Goal: Task Accomplishment & Management: Use online tool/utility

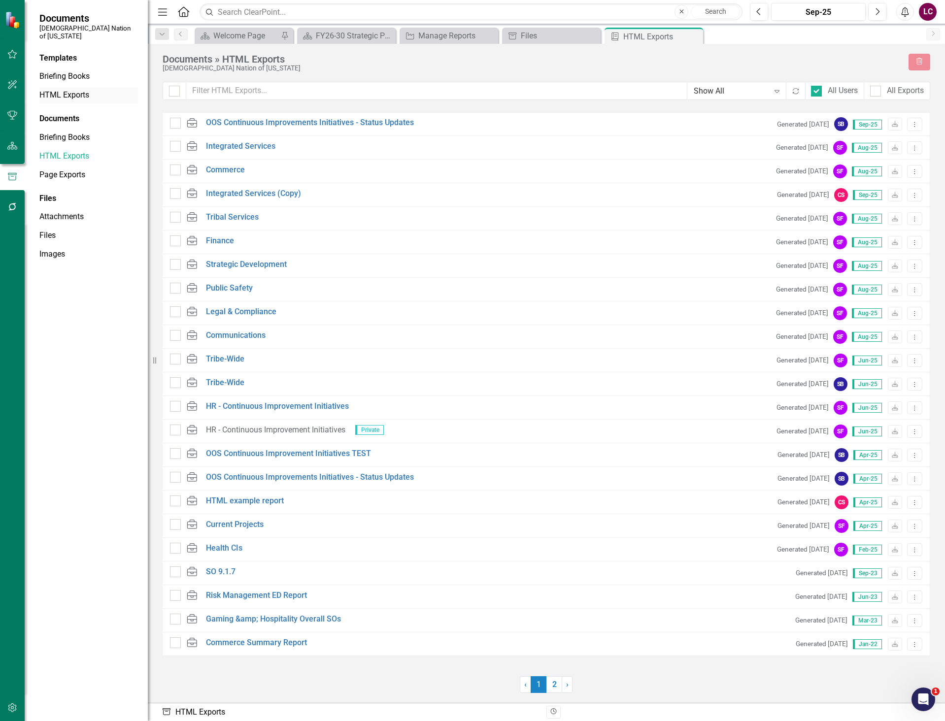
click at [67, 90] on link "HTML Exports" at bounding box center [88, 95] width 98 height 11
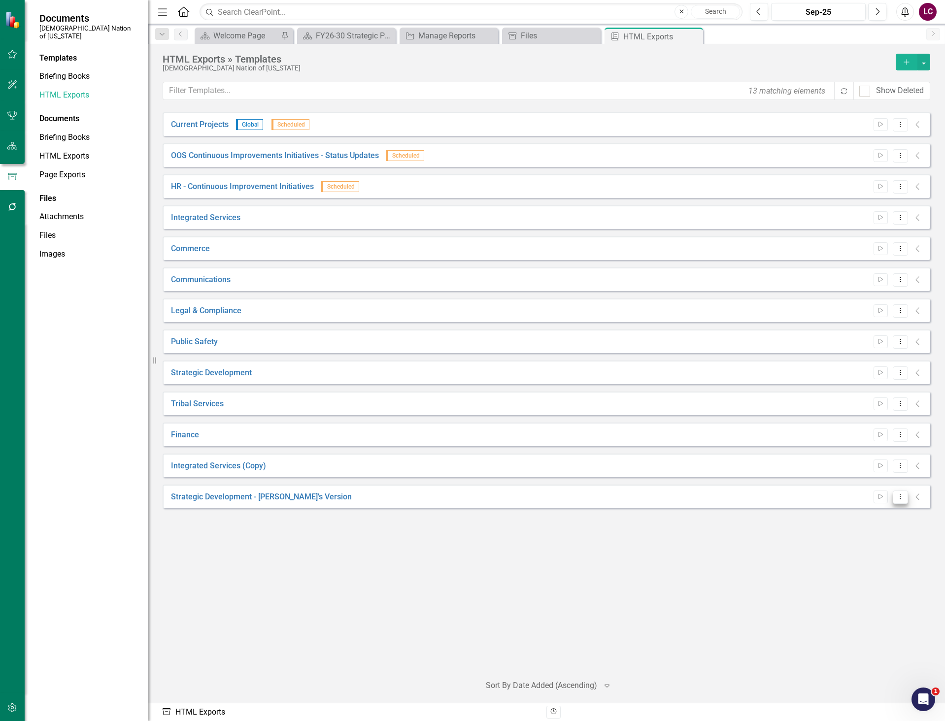
click at [902, 498] on icon "Dropdown Menu" at bounding box center [900, 496] width 8 height 6
click at [873, 550] on link "Edit Edit Template" at bounding box center [861, 550] width 91 height 18
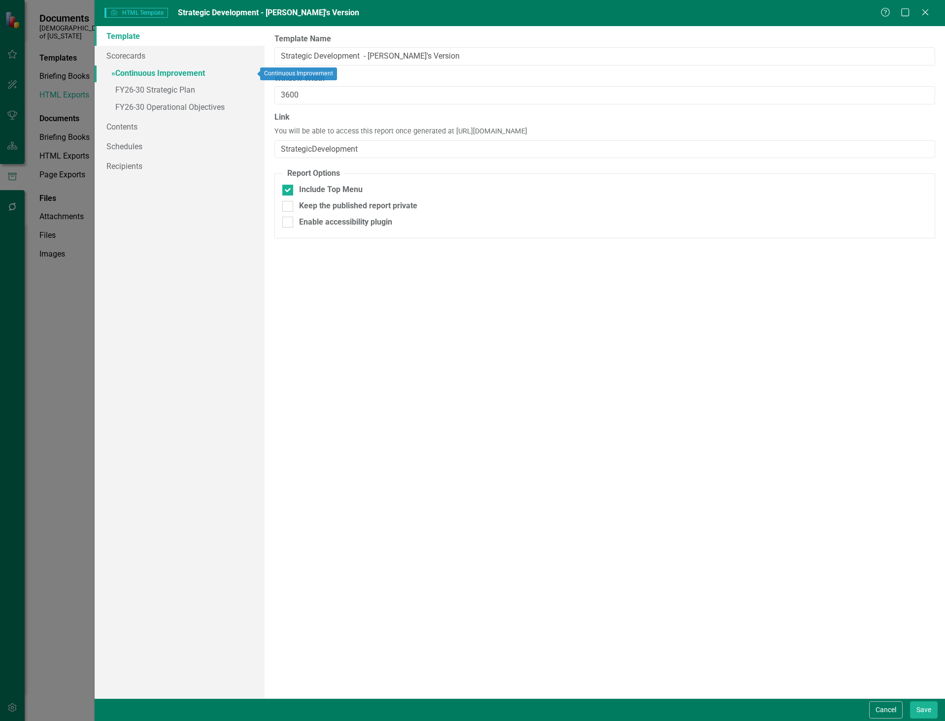
click at [109, 72] on link "» Continuous Improvement" at bounding box center [180, 73] width 170 height 17
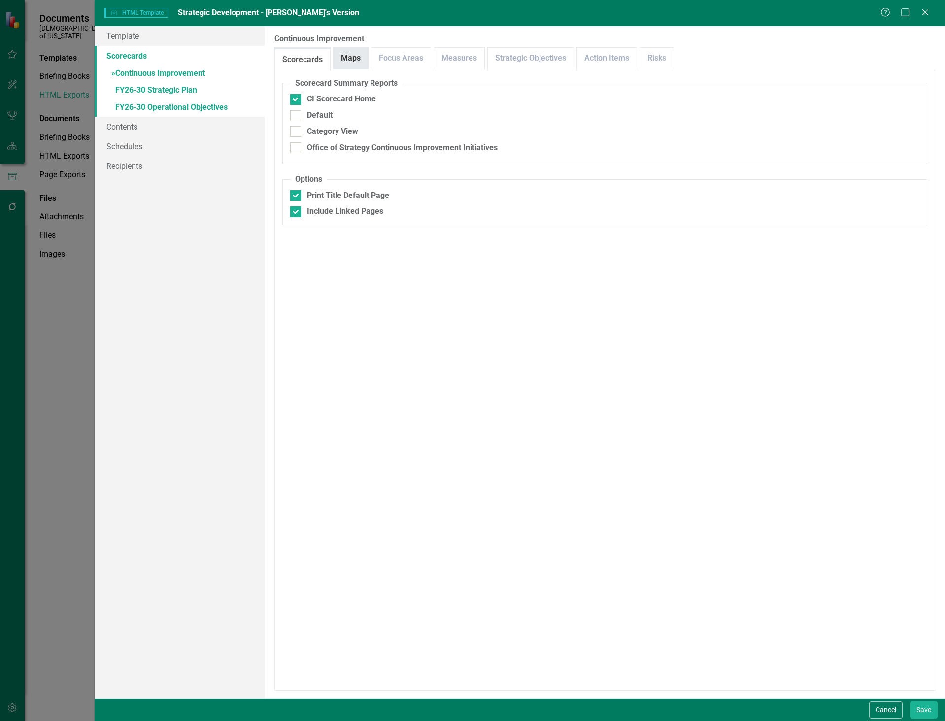
click at [357, 56] on link "Maps" at bounding box center [350, 58] width 34 height 21
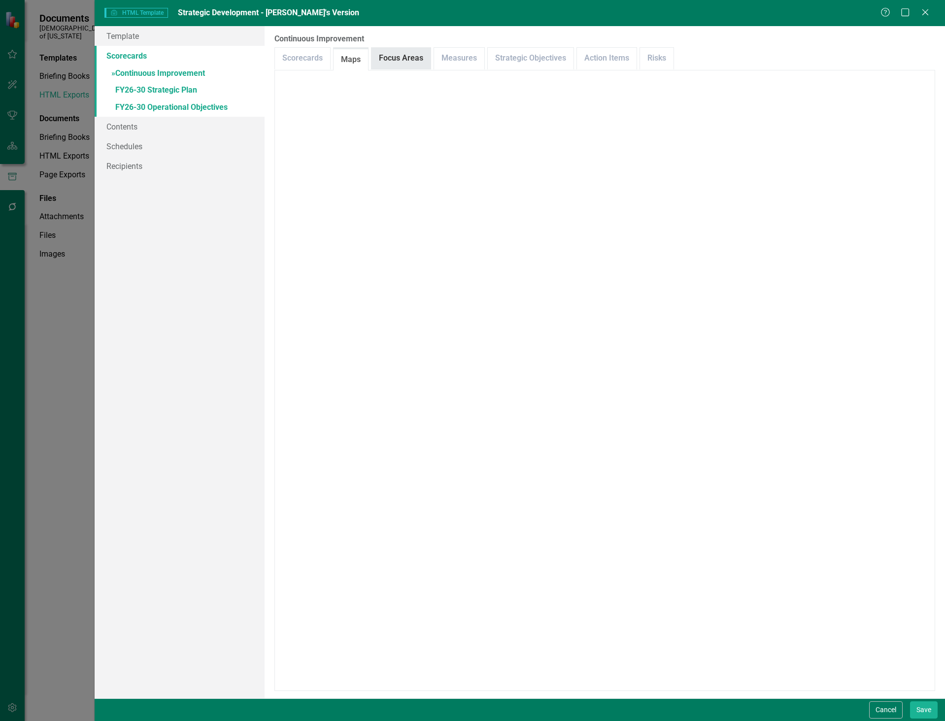
click at [400, 60] on link "Focus Areas" at bounding box center [400, 58] width 59 height 21
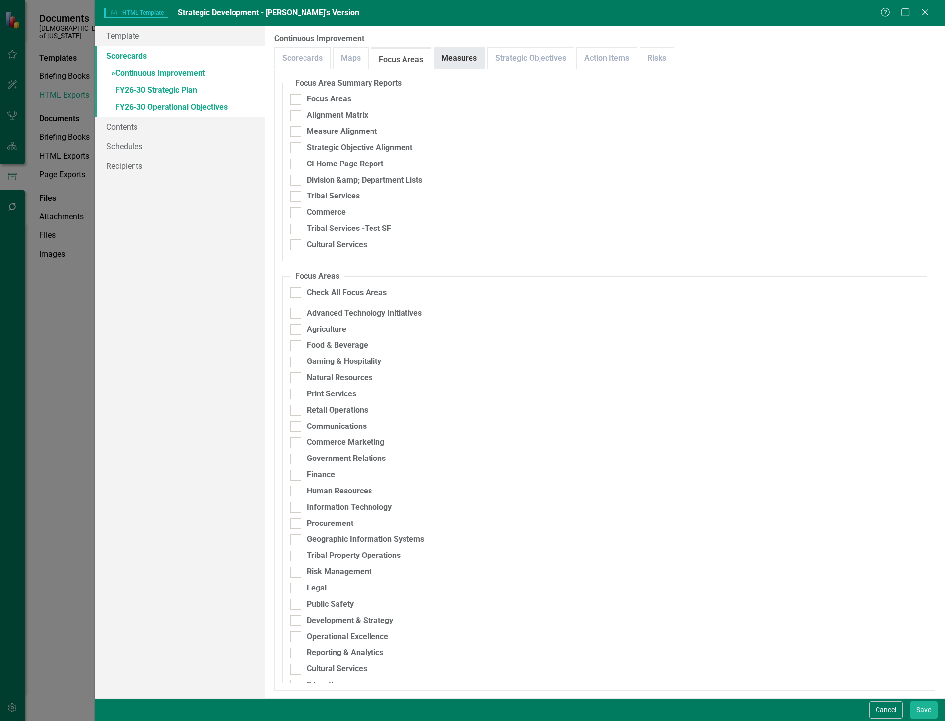
click at [451, 59] on link "Measures" at bounding box center [459, 58] width 50 height 21
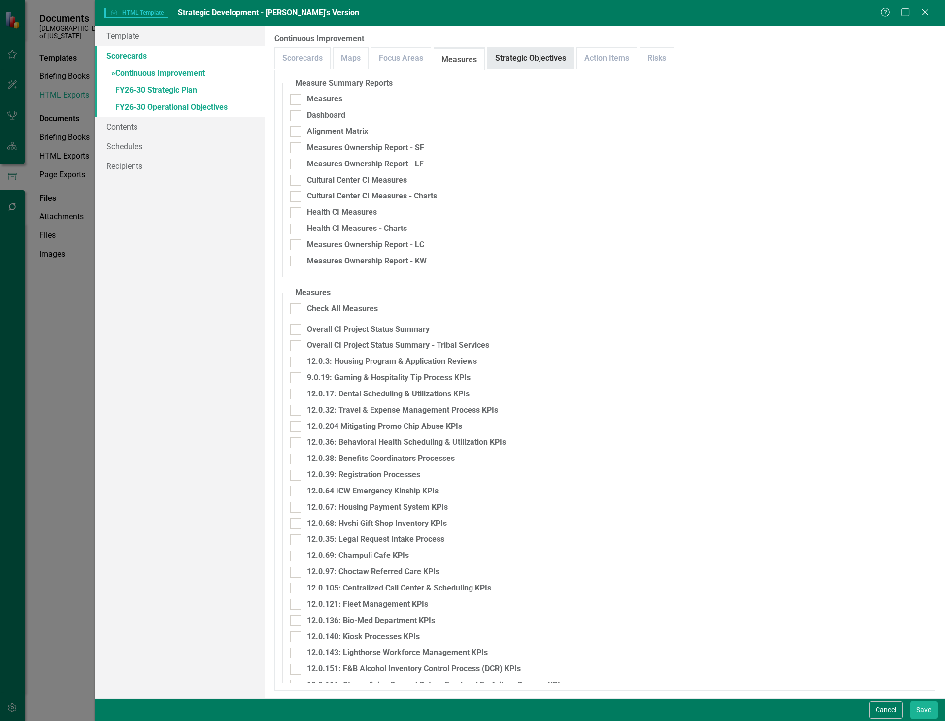
click at [528, 58] on link "Strategic Objectives" at bounding box center [531, 58] width 86 height 21
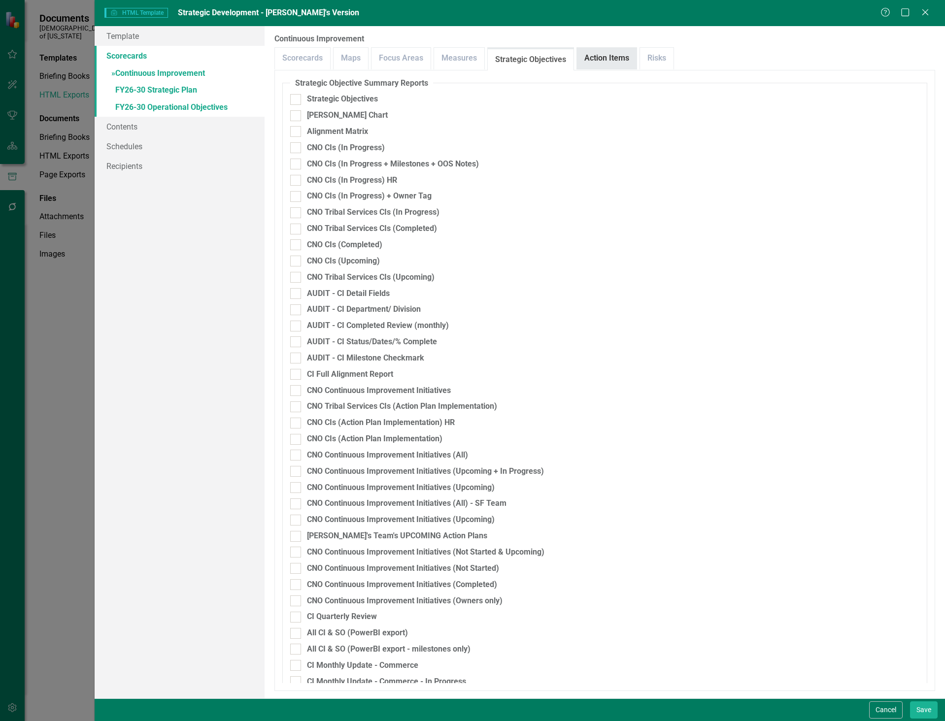
click at [606, 51] on link "Action Items" at bounding box center [607, 58] width 60 height 21
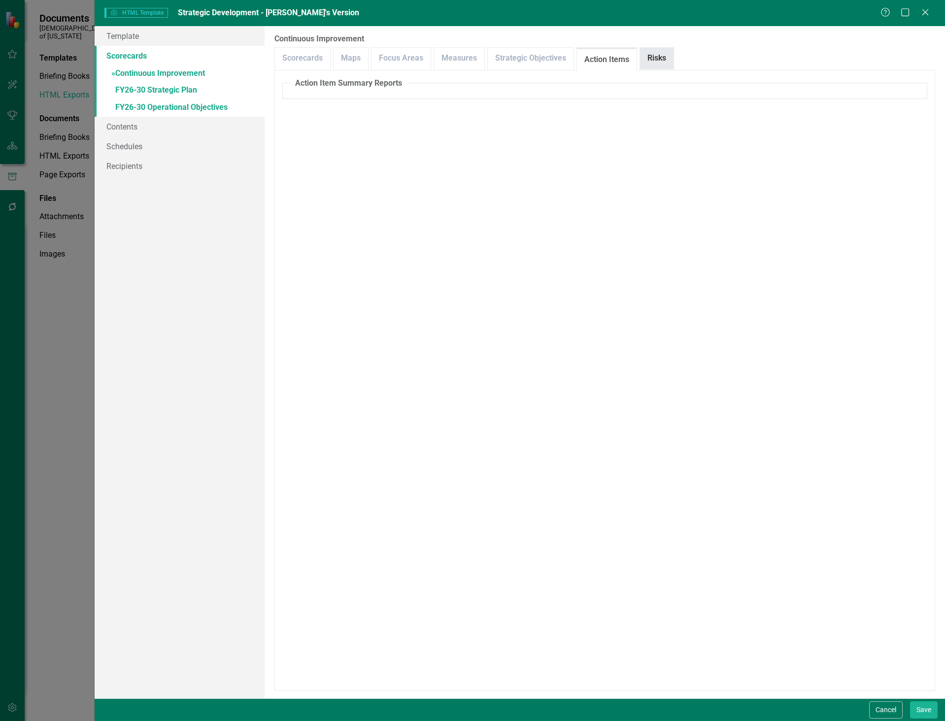
click at [659, 54] on link "Risks" at bounding box center [656, 58] width 33 height 21
click at [114, 74] on span "»" at bounding box center [113, 72] width 4 height 9
click at [155, 86] on link "» FY26-30 Strategic Plan" at bounding box center [180, 90] width 170 height 17
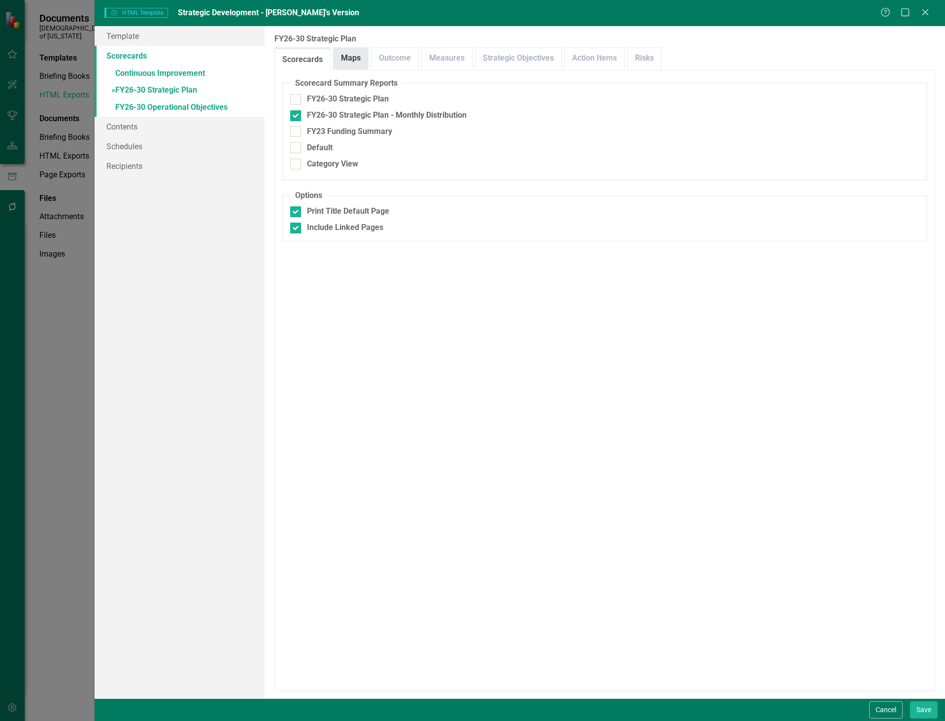
click at [356, 60] on link "Maps" at bounding box center [350, 58] width 34 height 21
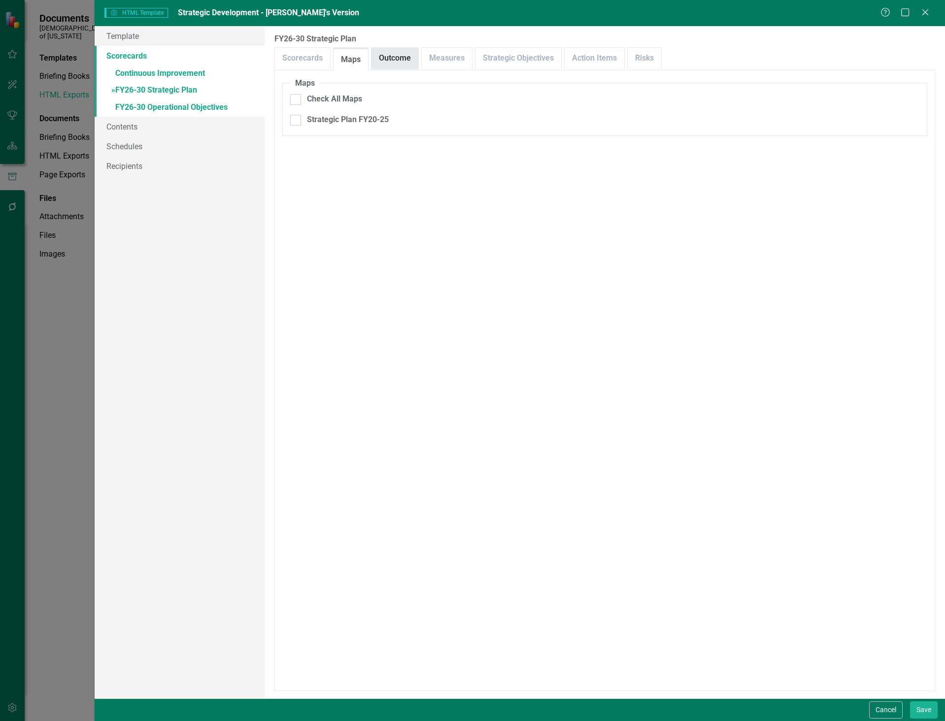
click at [395, 57] on link "Outcome" at bounding box center [394, 58] width 47 height 21
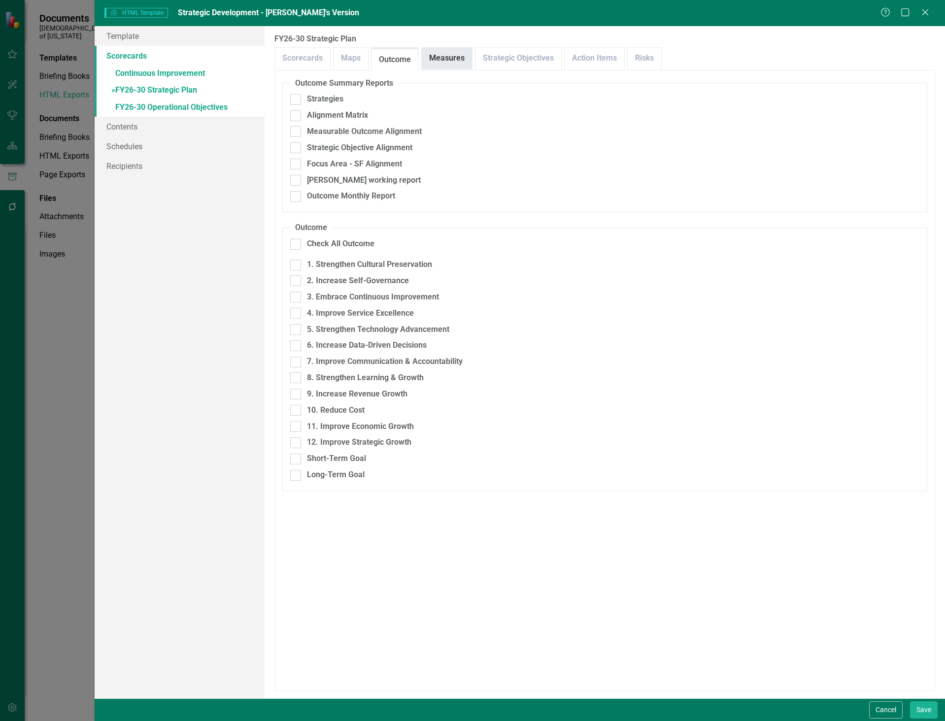
click at [451, 54] on link "Measures" at bounding box center [447, 58] width 50 height 21
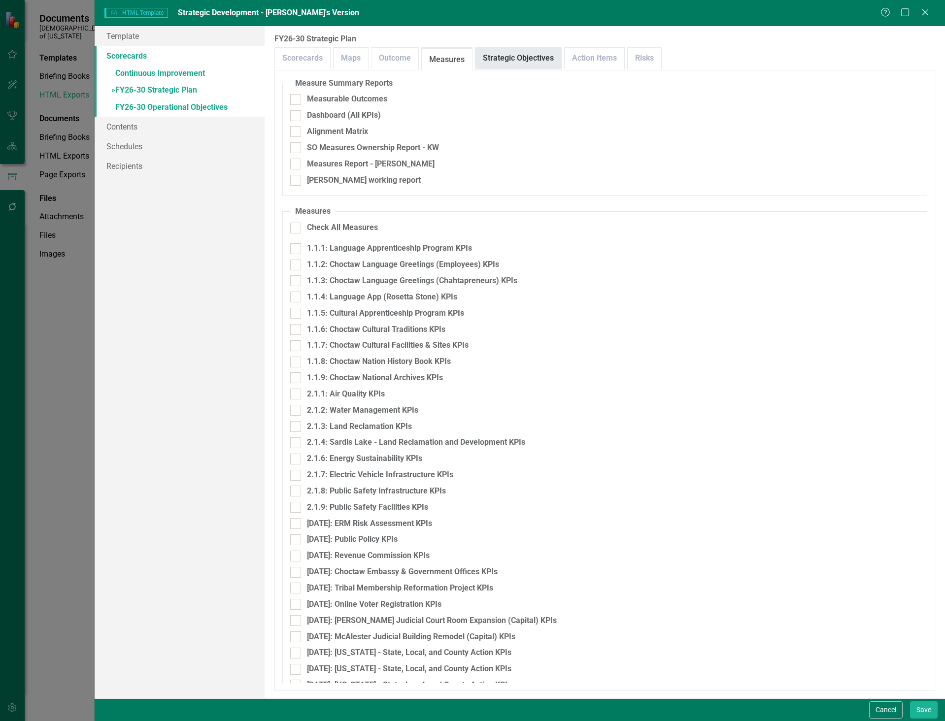
click at [506, 60] on link "Strategic Objectives" at bounding box center [518, 58] width 86 height 21
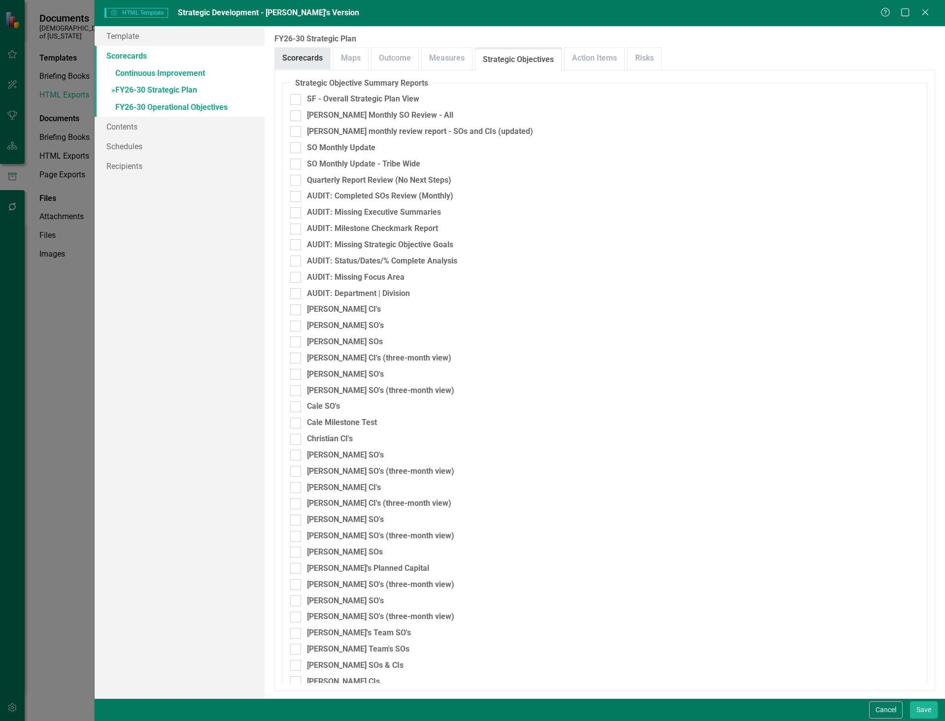
click at [306, 56] on link "Scorecards" at bounding box center [302, 58] width 55 height 21
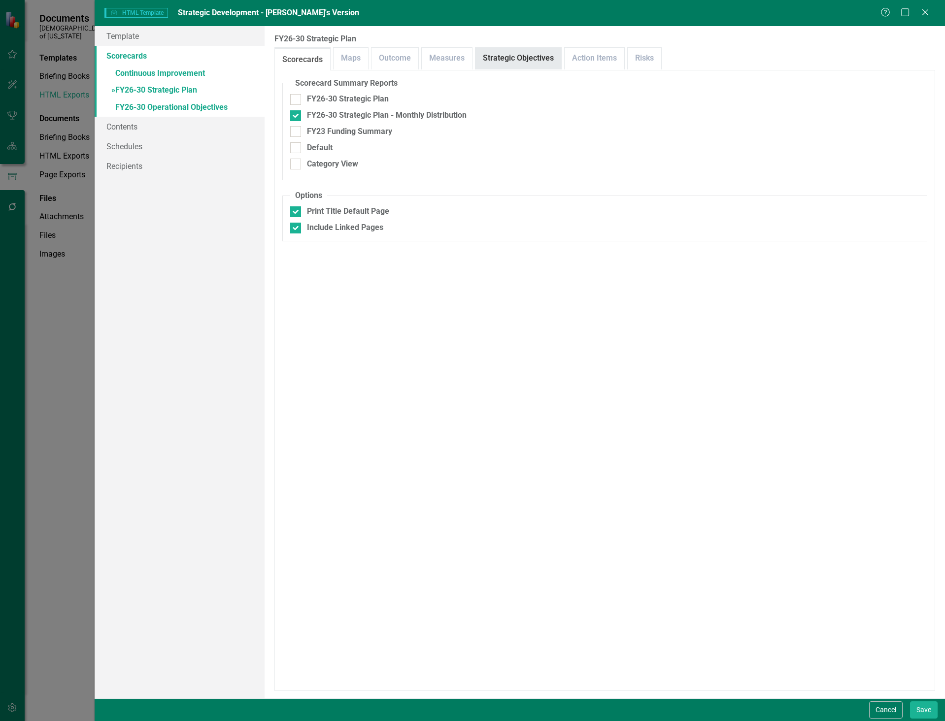
click at [506, 54] on link "Strategic Objectives" at bounding box center [518, 58] width 86 height 21
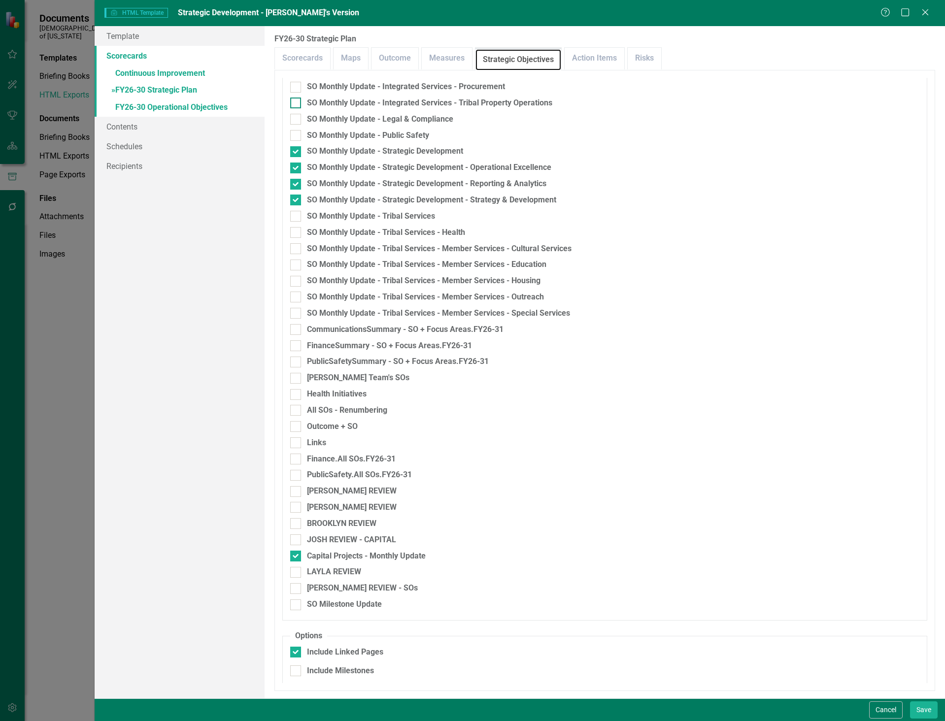
scroll to position [1388, 0]
click at [296, 441] on input "Links" at bounding box center [293, 439] width 6 height 6
checkbox input "false"
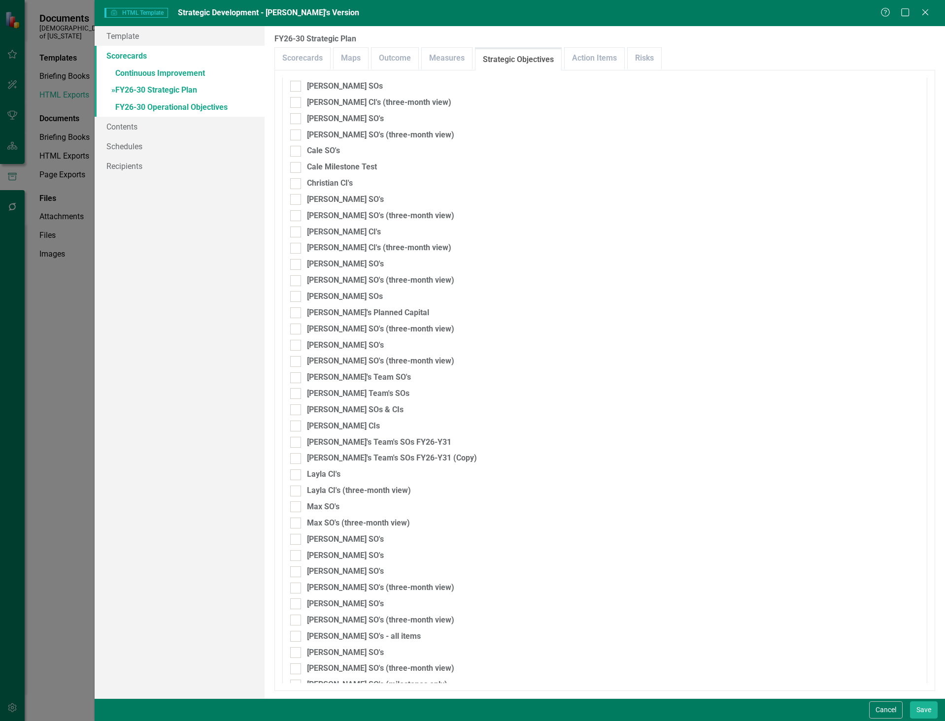
scroll to position [0, 0]
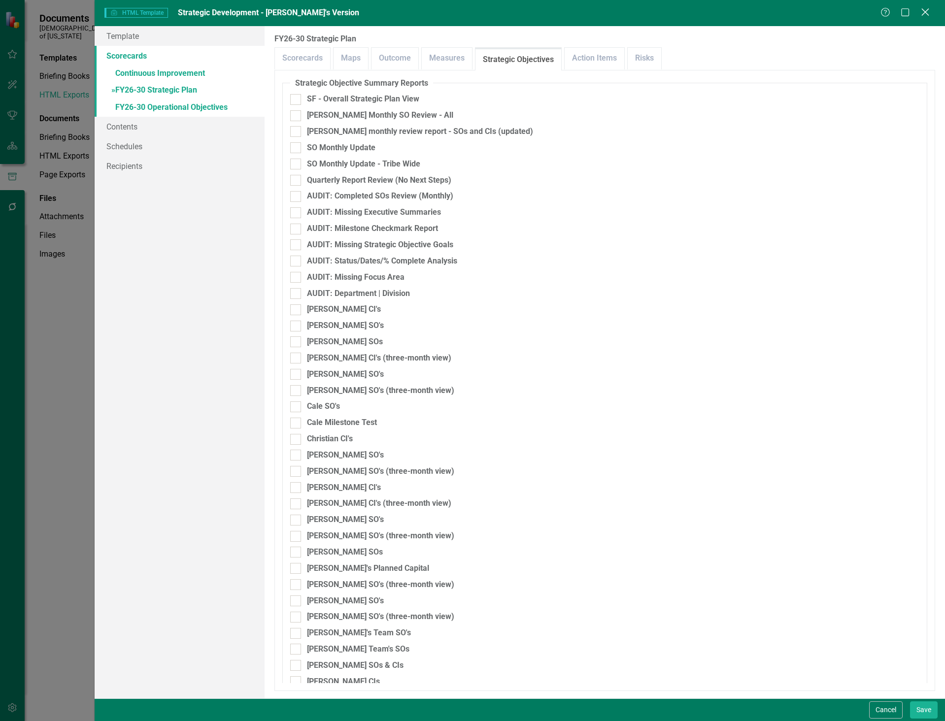
click at [923, 13] on icon "Close" at bounding box center [924, 11] width 12 height 9
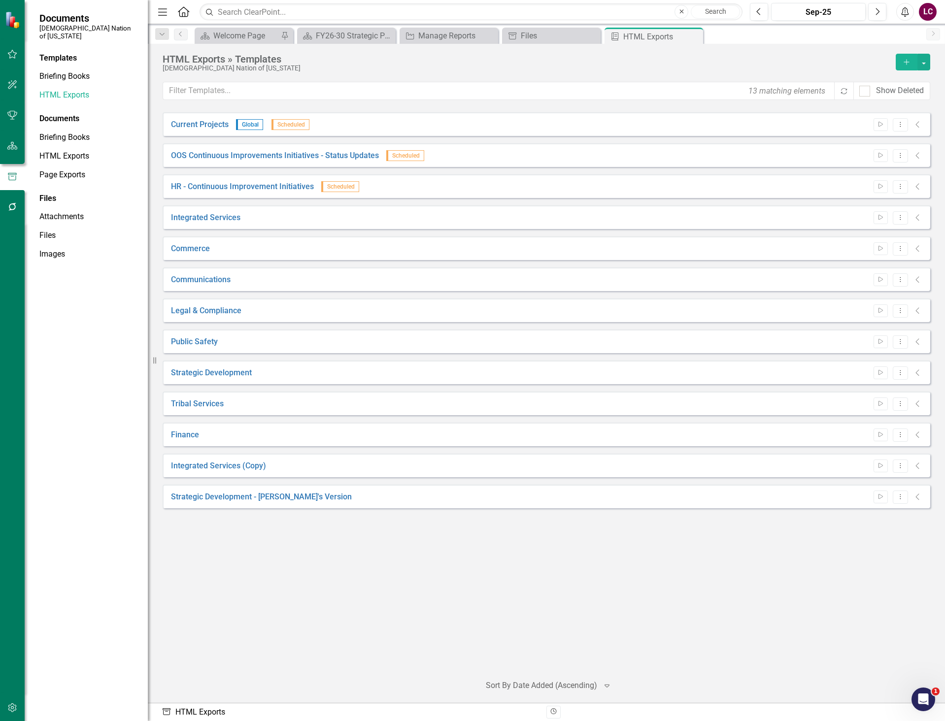
drag, startPoint x: 859, startPoint y: 580, endPoint x: 878, endPoint y: 551, distance: 34.4
click at [862, 570] on div "Current Projects Global Scheduled Start Dropdown Menu Collapse File In Process …" at bounding box center [546, 389] width 767 height 554
click at [902, 497] on icon "Dropdown Menu" at bounding box center [900, 496] width 8 height 6
click at [845, 548] on link "Edit Edit Template" at bounding box center [861, 550] width 91 height 18
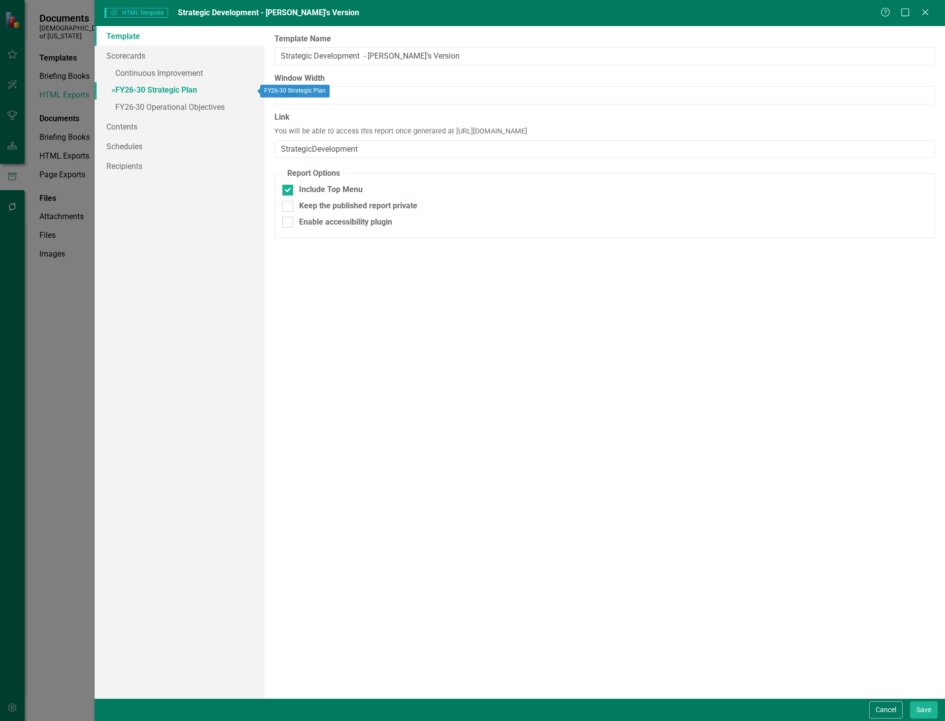
click at [137, 87] on link "» FY26-30 Strategic Plan" at bounding box center [180, 90] width 170 height 17
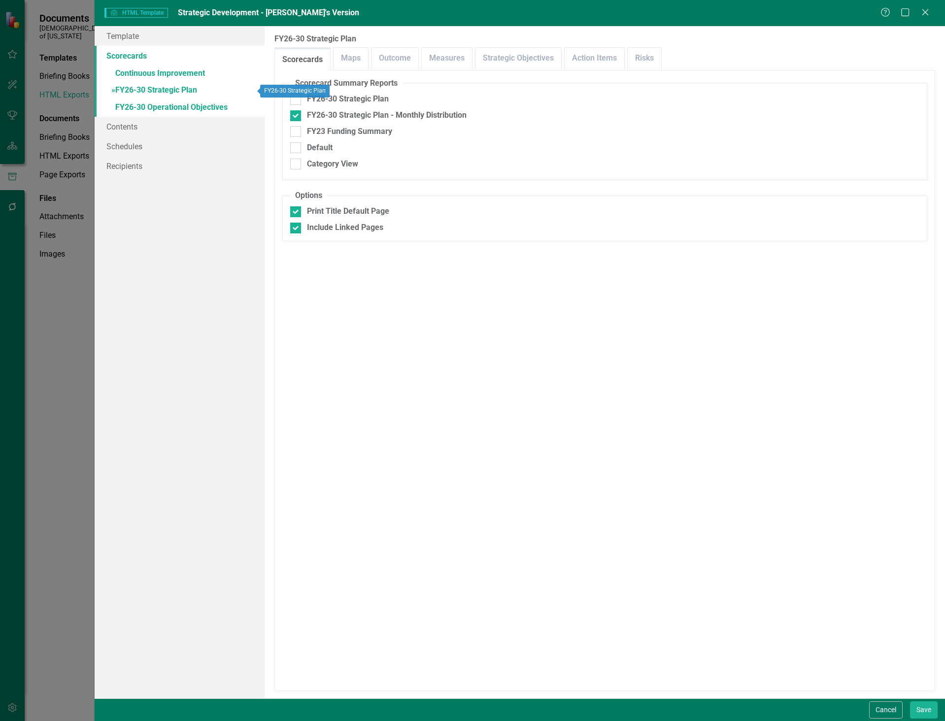
checkbox input "false"
click at [358, 56] on link "Maps" at bounding box center [350, 58] width 34 height 21
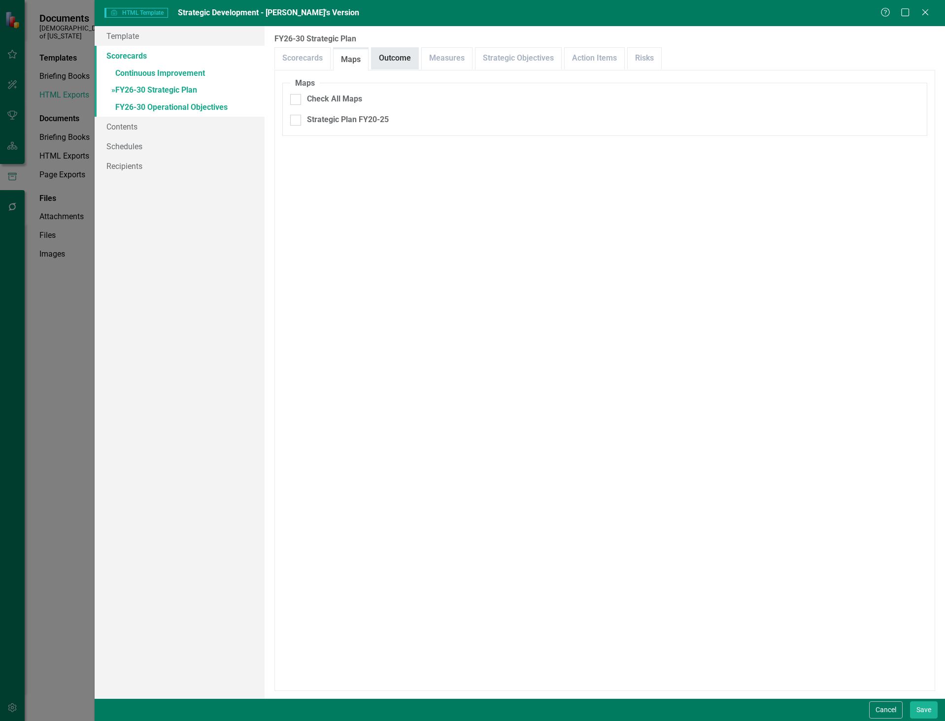
click at [392, 59] on link "Outcome" at bounding box center [394, 58] width 47 height 21
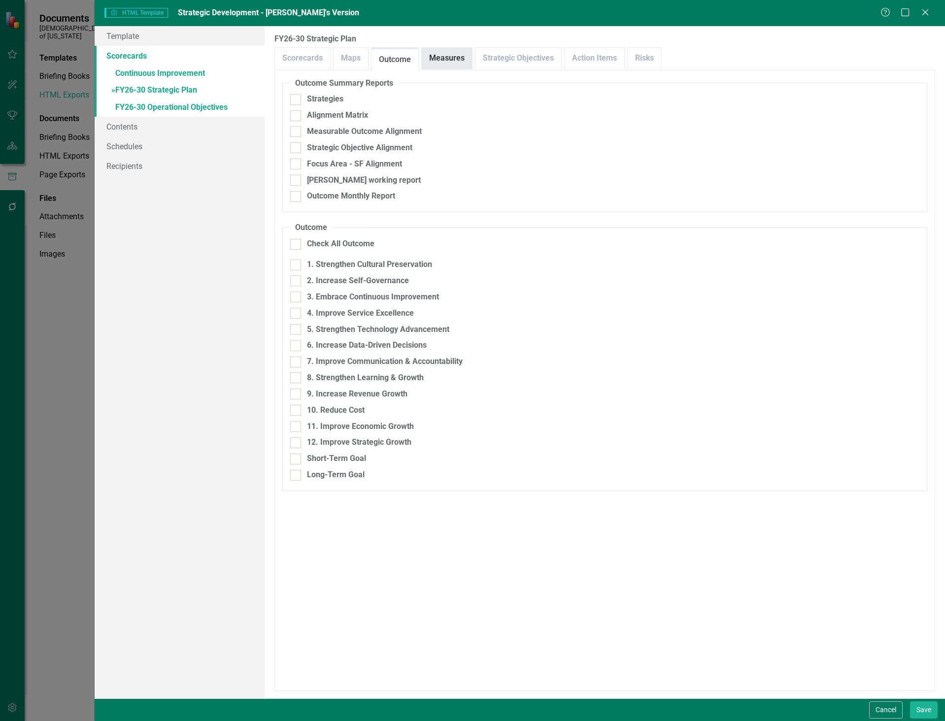
click at [441, 62] on link "Measures" at bounding box center [447, 58] width 50 height 21
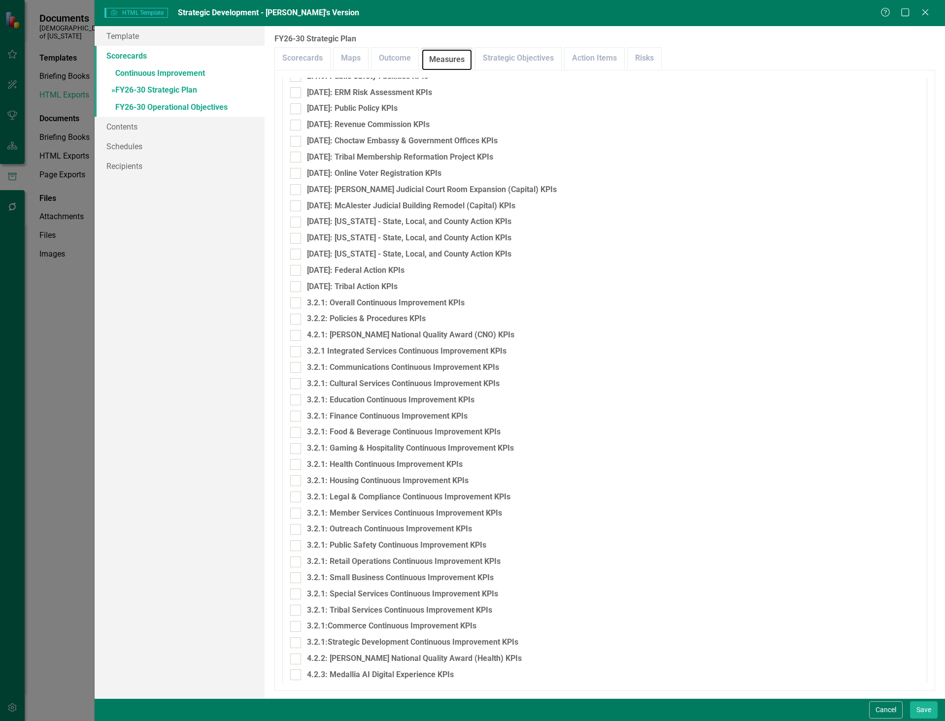
scroll to position [689, 0]
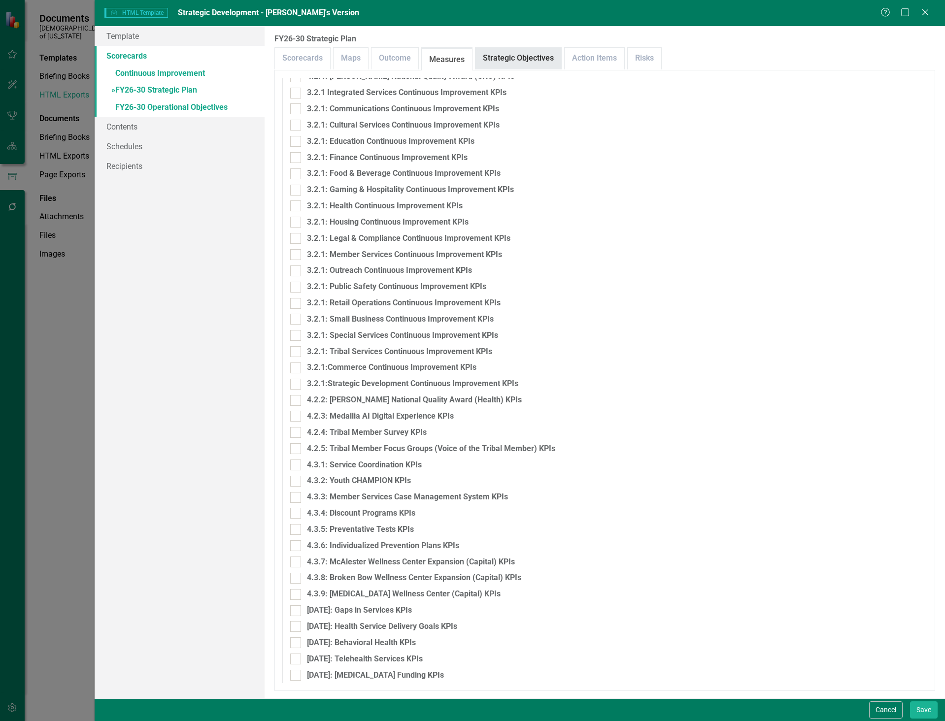
click at [506, 55] on link "Strategic Objectives" at bounding box center [518, 58] width 86 height 21
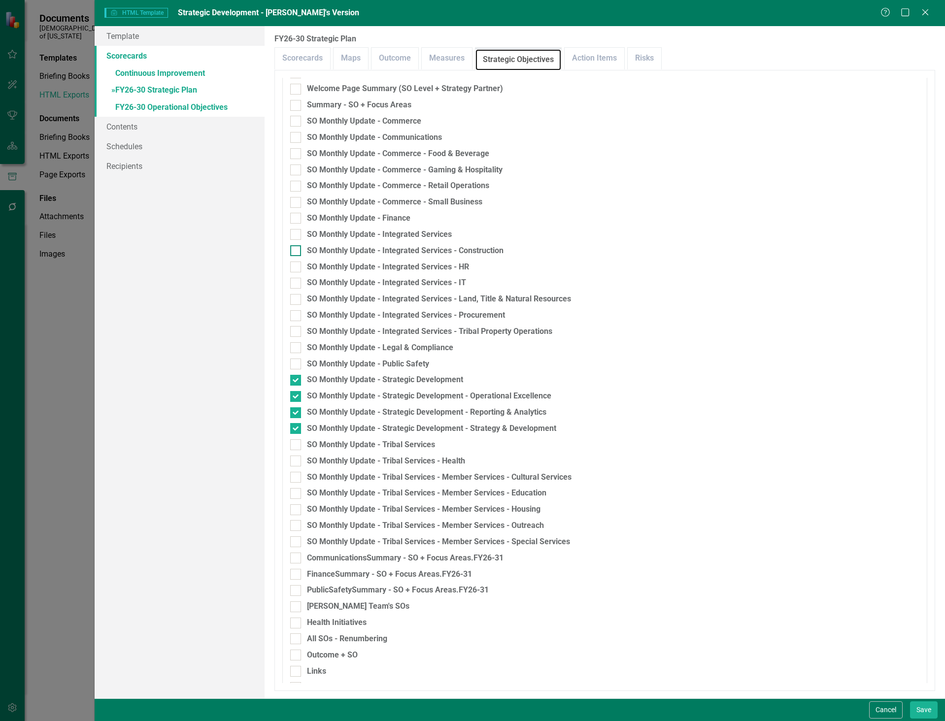
scroll to position [1142, 0]
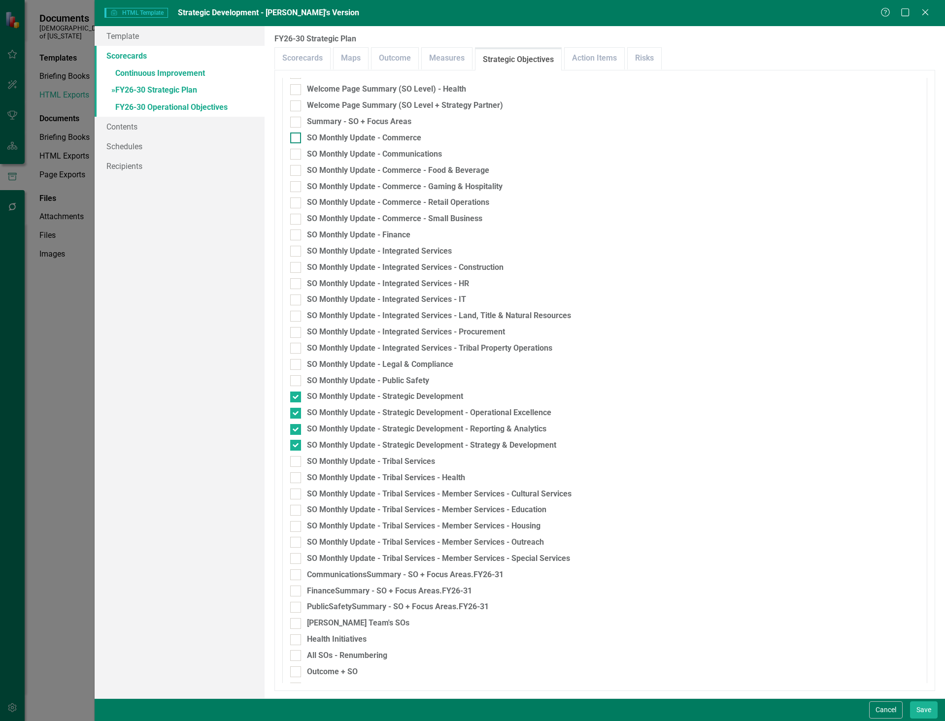
click at [294, 137] on input "SO Monthly Update - Commerce" at bounding box center [293, 135] width 6 height 6
checkbox input "true"
click at [296, 156] on div at bounding box center [295, 154] width 11 height 11
click at [296, 155] on input "SO Monthly Update - Communications" at bounding box center [293, 152] width 6 height 6
checkbox input "true"
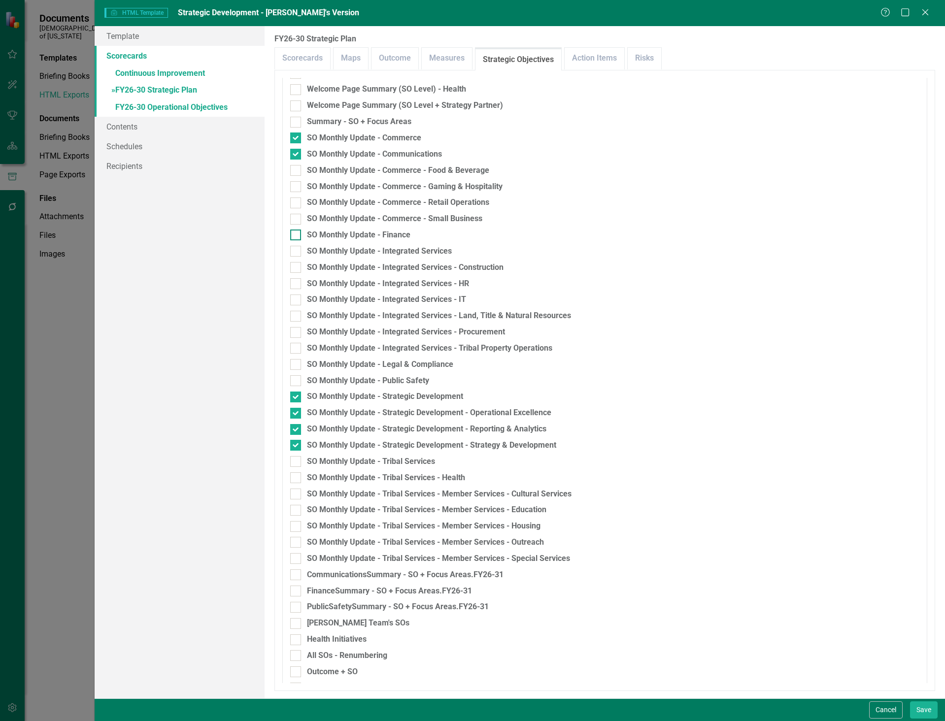
click at [296, 230] on input "SO Monthly Update - Finance" at bounding box center [293, 232] width 6 height 6
checkbox input "true"
click at [293, 251] on input "SO Monthly Update - Integrated Services" at bounding box center [293, 249] width 6 height 6
checkbox input "true"
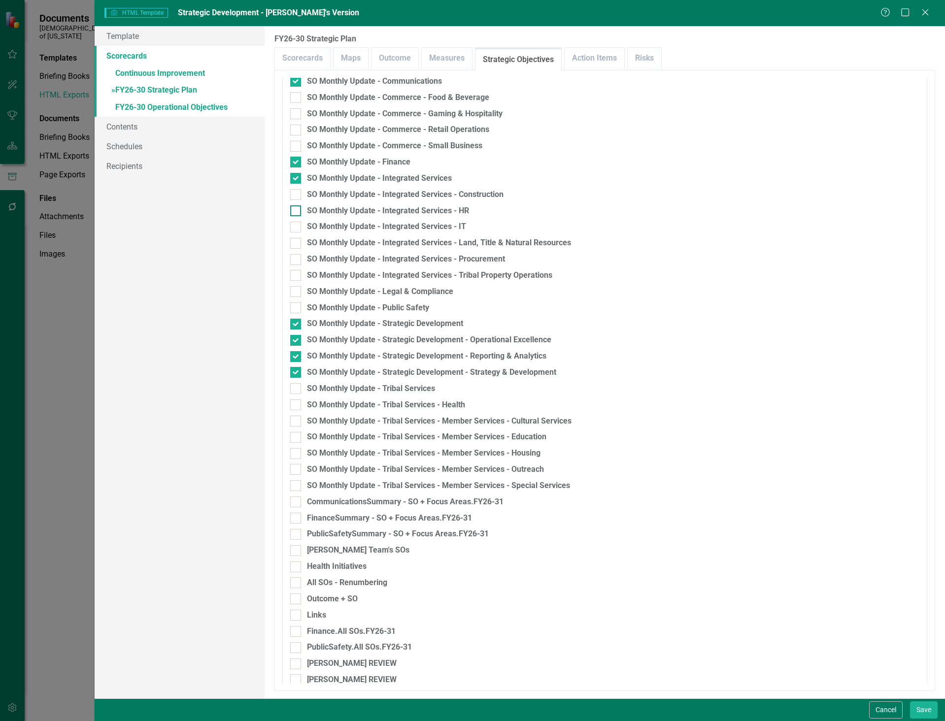
scroll to position [1240, 0]
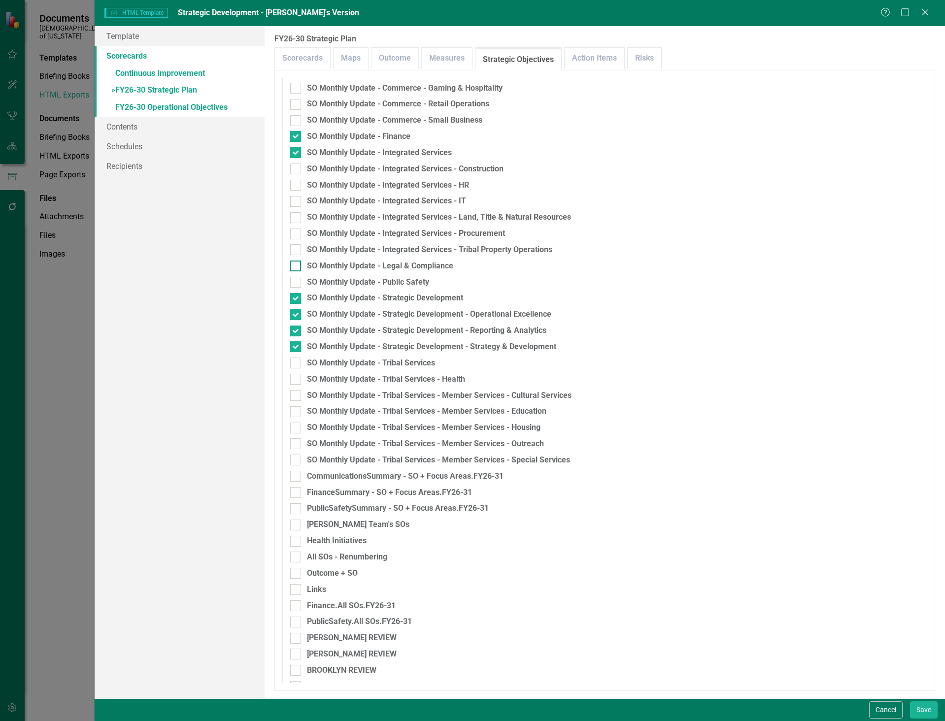
click at [297, 269] on div at bounding box center [295, 266] width 11 height 11
click at [296, 267] on input "SO Monthly Update - Legal & Compliance" at bounding box center [293, 264] width 6 height 6
checkbox input "true"
click at [297, 280] on div at bounding box center [295, 282] width 11 height 11
click at [296, 280] on input "SO Monthly Update - Public Safety" at bounding box center [293, 280] width 6 height 6
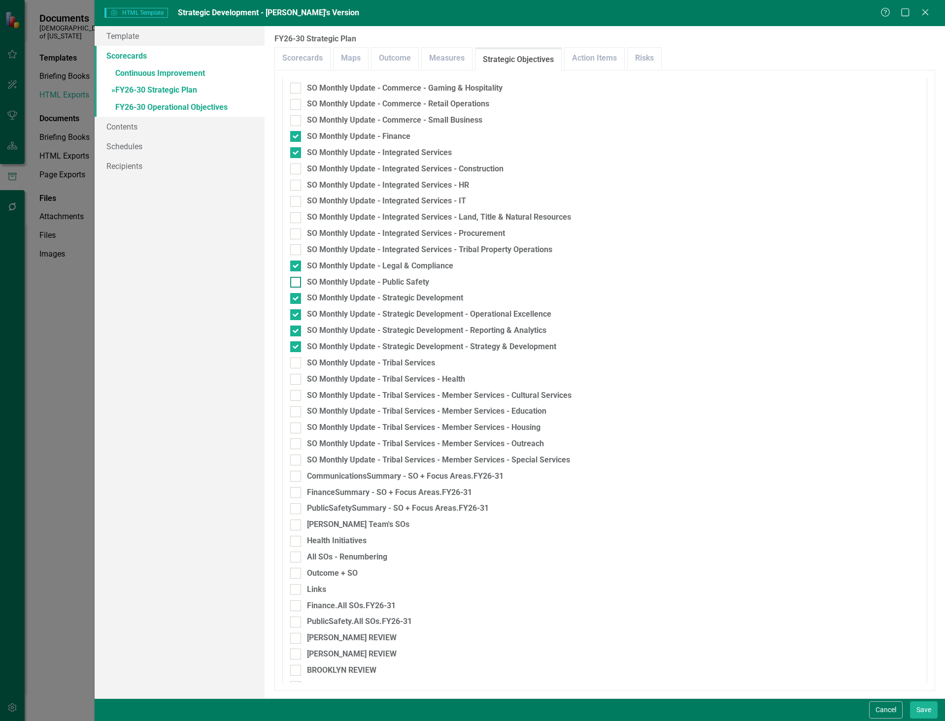
checkbox input "true"
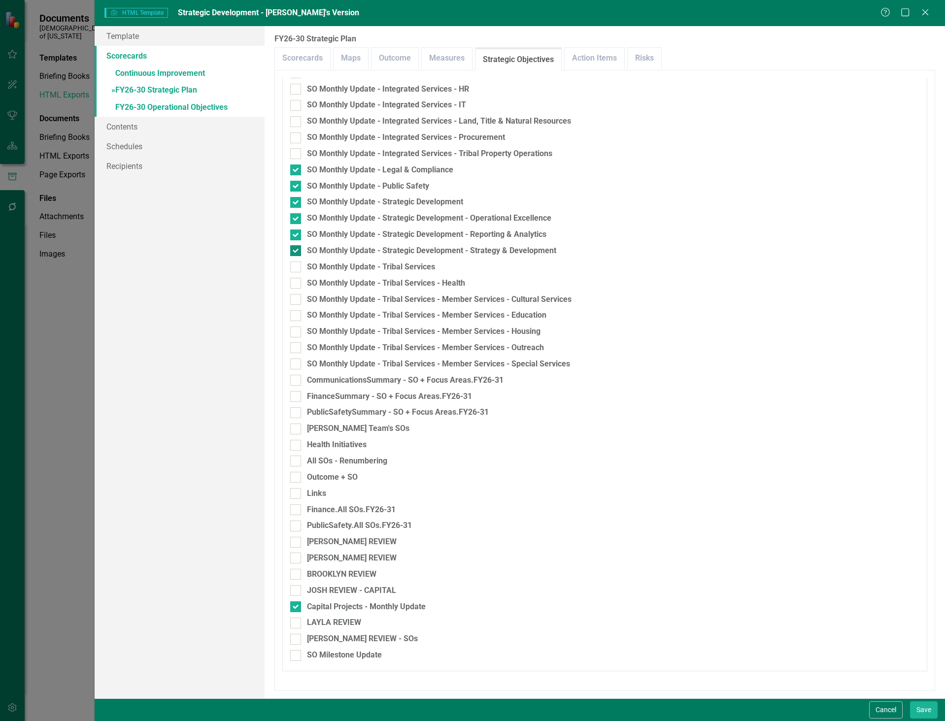
scroll to position [1339, 0]
click at [296, 260] on input "SO Monthly Update - Tribal Services" at bounding box center [293, 262] width 6 height 6
checkbox input "true"
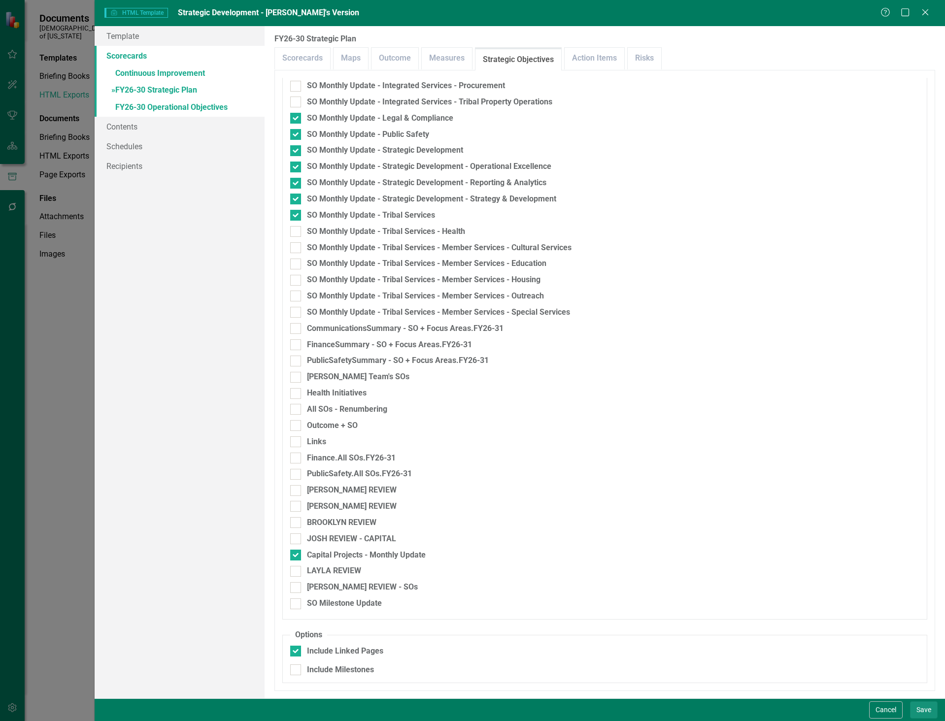
click at [915, 707] on button "Save" at bounding box center [924, 709] width 28 height 17
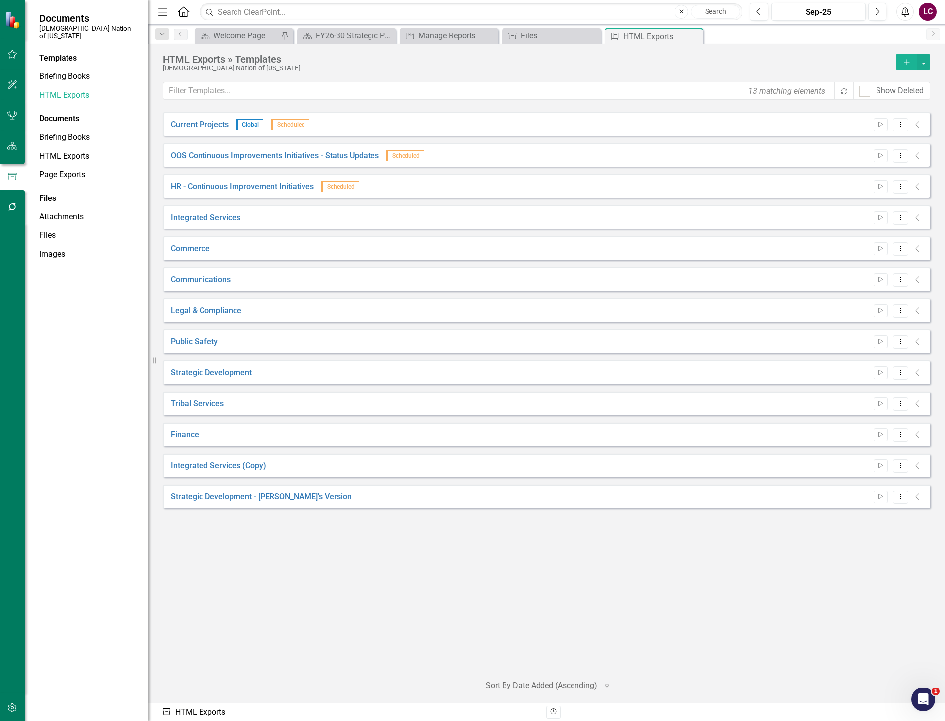
click at [917, 495] on icon at bounding box center [916, 497] width 3 height 6
click at [904, 496] on button "Dropdown Menu" at bounding box center [899, 496] width 15 height 13
click at [879, 547] on link "Edit Edit Template" at bounding box center [861, 550] width 91 height 18
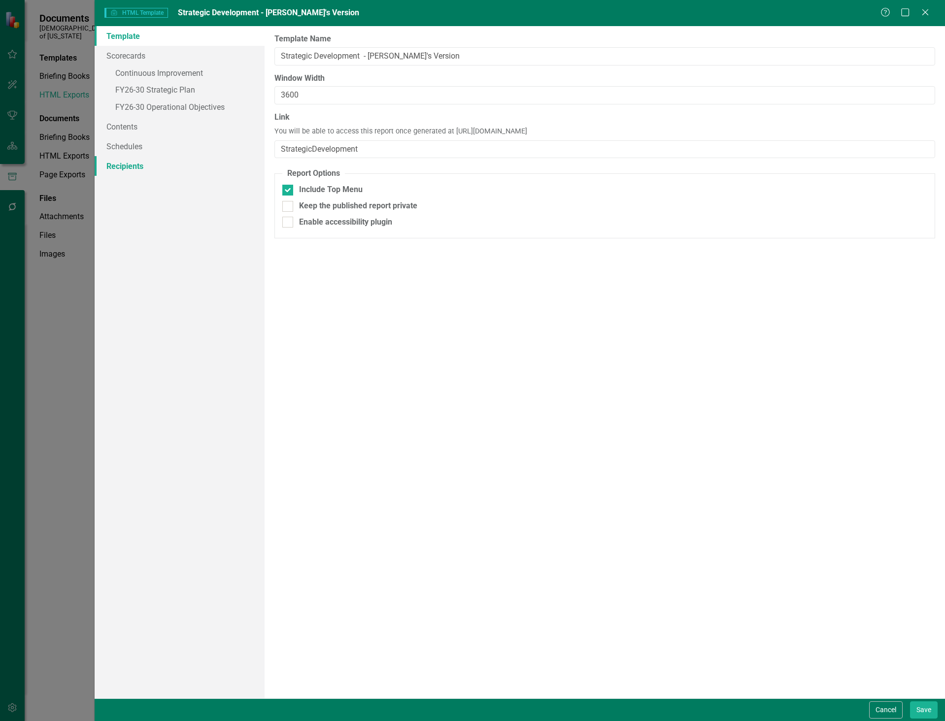
click at [125, 163] on link "Recipients" at bounding box center [180, 166] width 170 height 20
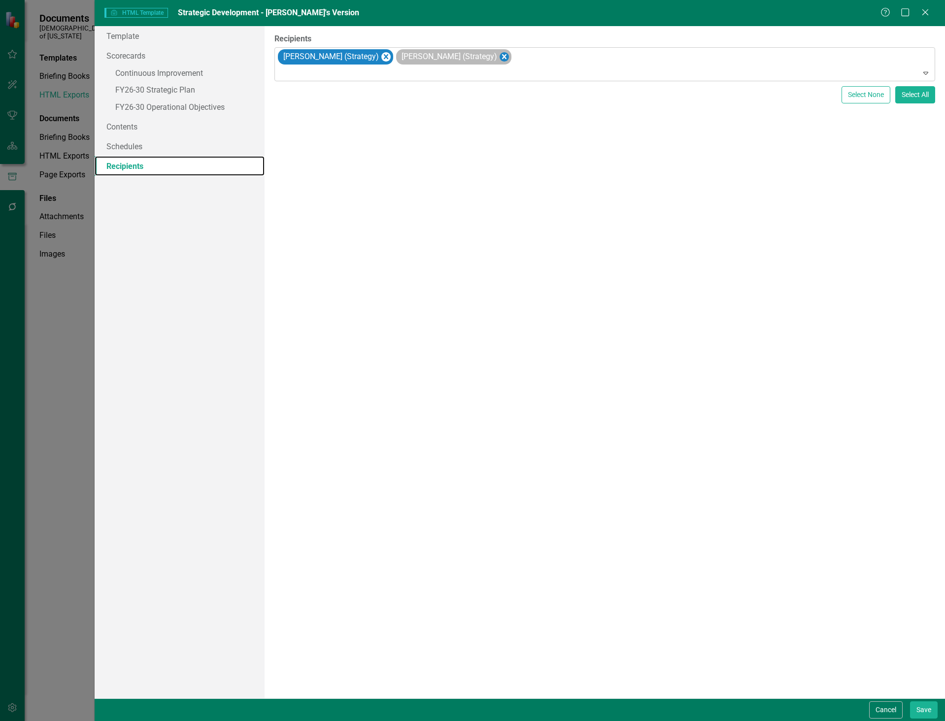
click at [499, 56] on icon "Remove Sheriden Franks (Strategy)" at bounding box center [503, 57] width 9 height 12
click at [385, 58] on icon "Remove Sheridan Burns (Strategy)" at bounding box center [385, 57] width 9 height 12
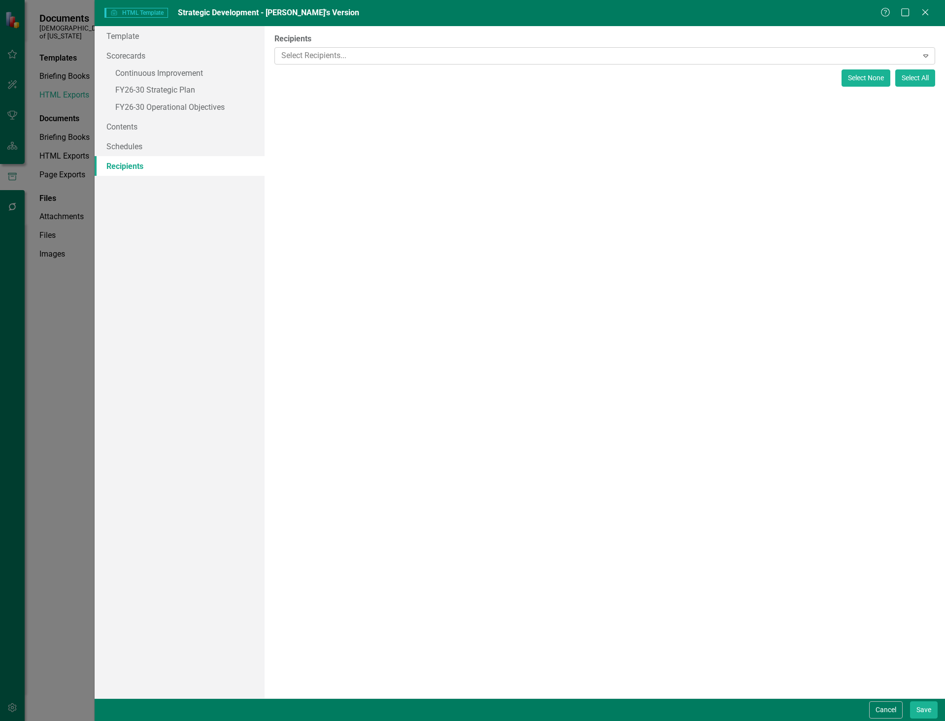
click at [863, 72] on button "Select None" at bounding box center [865, 77] width 49 height 17
click at [144, 147] on link "Schedules" at bounding box center [180, 146] width 170 height 20
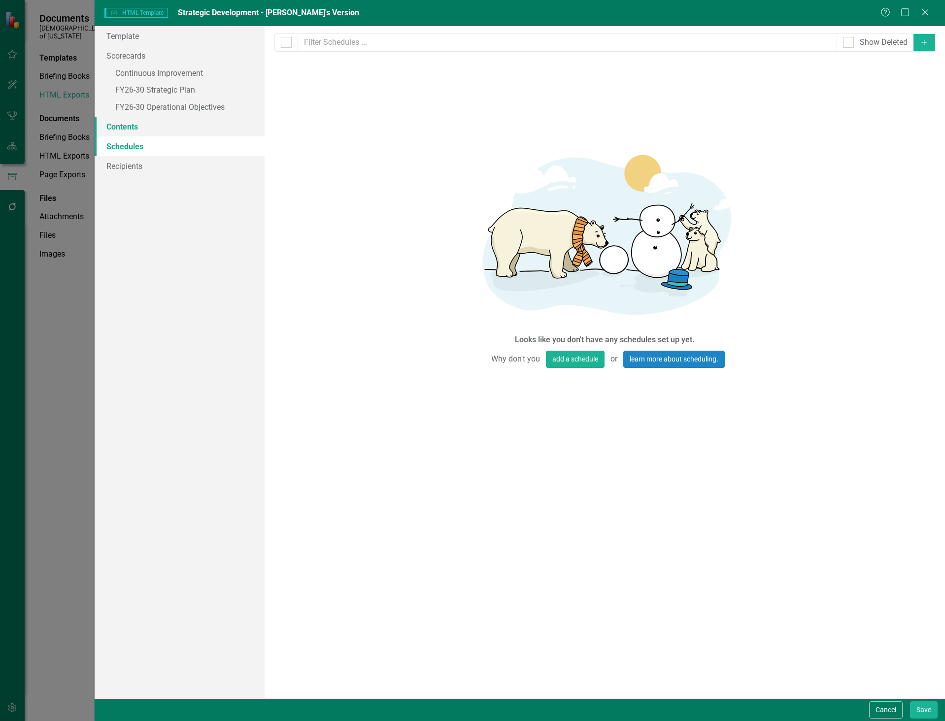
click at [144, 129] on link "Contents" at bounding box center [180, 127] width 170 height 20
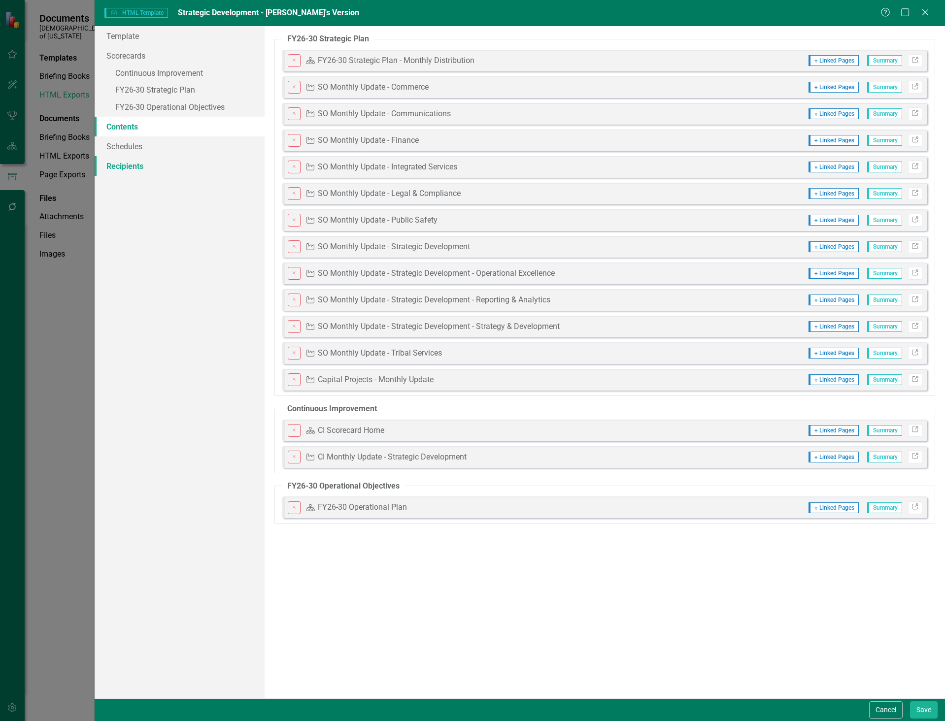
click at [111, 167] on link "Recipients" at bounding box center [180, 166] width 170 height 20
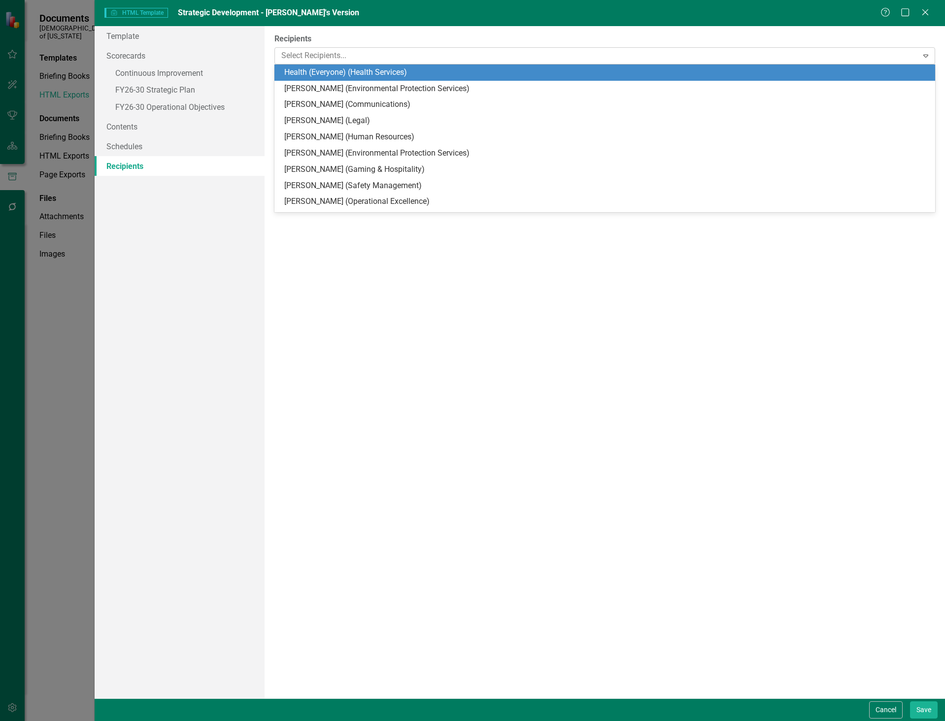
click at [302, 51] on div at bounding box center [597, 55] width 640 height 13
type input "l"
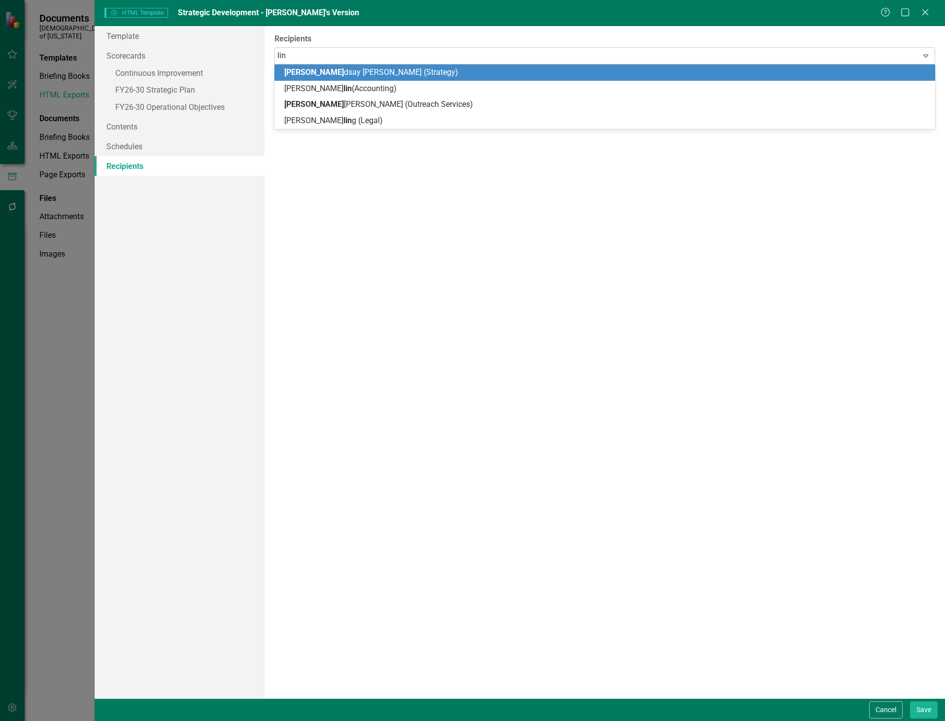
type input "[PERSON_NAME]"
click at [331, 69] on span "[PERSON_NAME] say [PERSON_NAME] (Strategy)" at bounding box center [368, 71] width 169 height 9
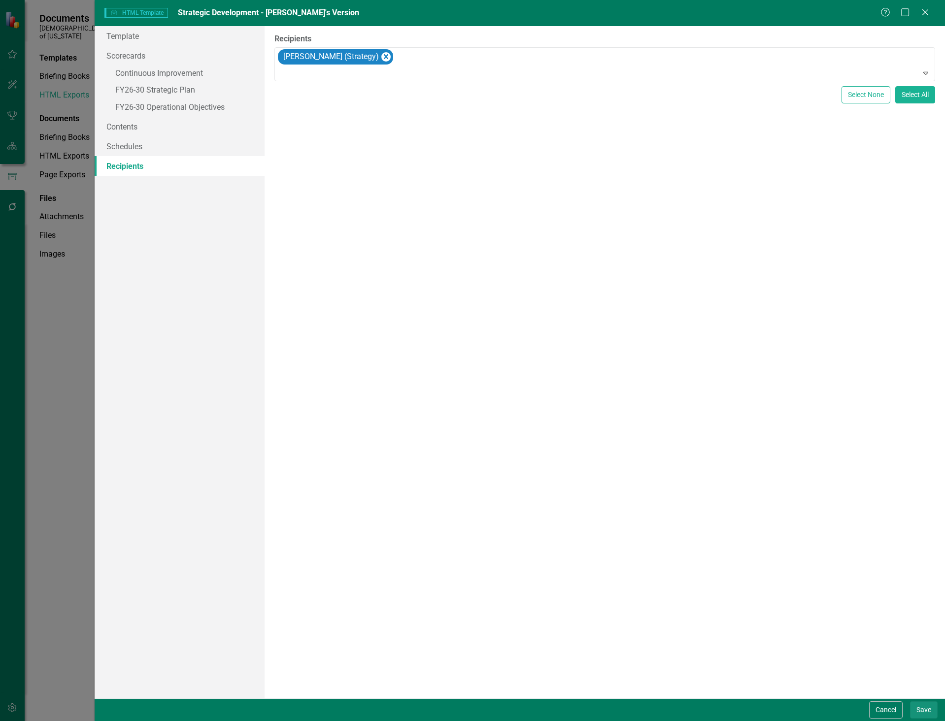
click at [923, 705] on button "Save" at bounding box center [924, 709] width 28 height 17
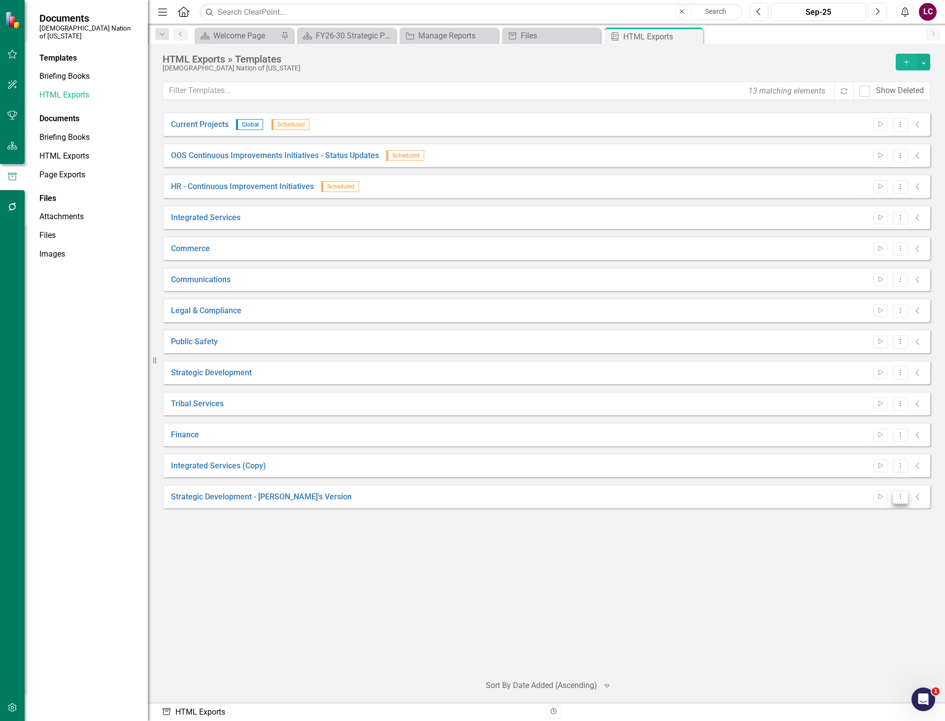
click at [905, 498] on button "Dropdown Menu" at bounding box center [899, 496] width 15 height 13
click at [880, 518] on link "Start Run Template" at bounding box center [861, 513] width 91 height 18
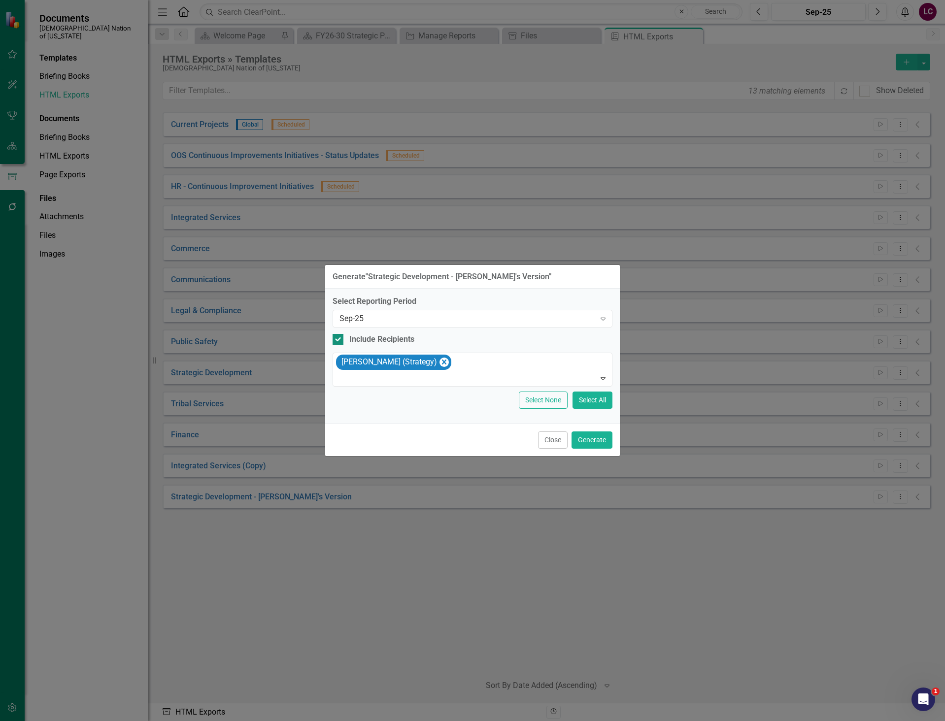
click at [338, 339] on input "Include Recipients" at bounding box center [335, 337] width 6 height 6
checkbox input "false"
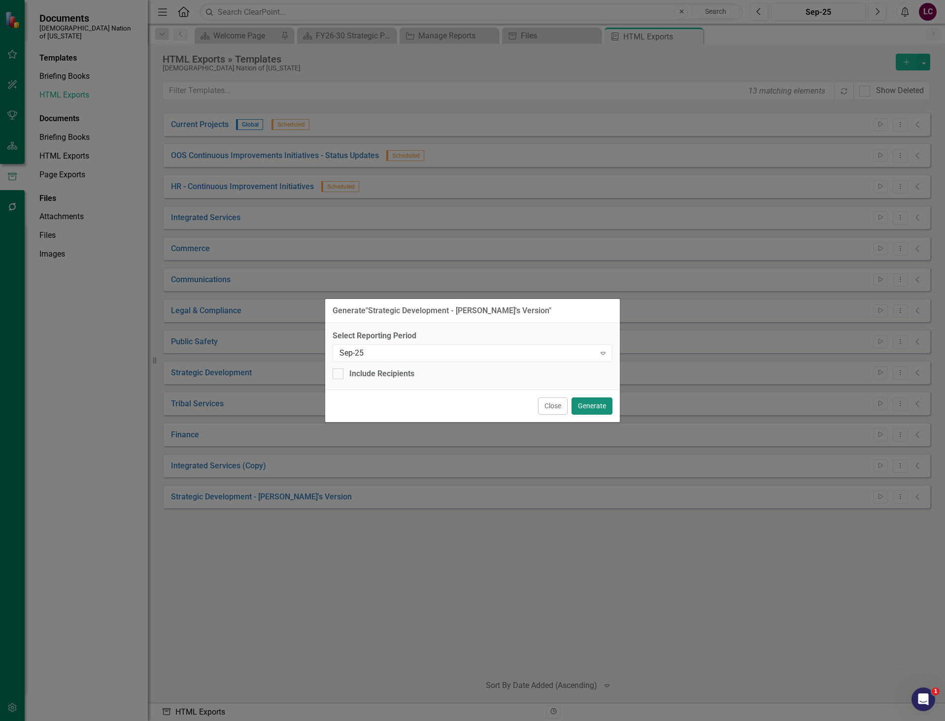
click at [602, 406] on button "Generate" at bounding box center [591, 405] width 41 height 17
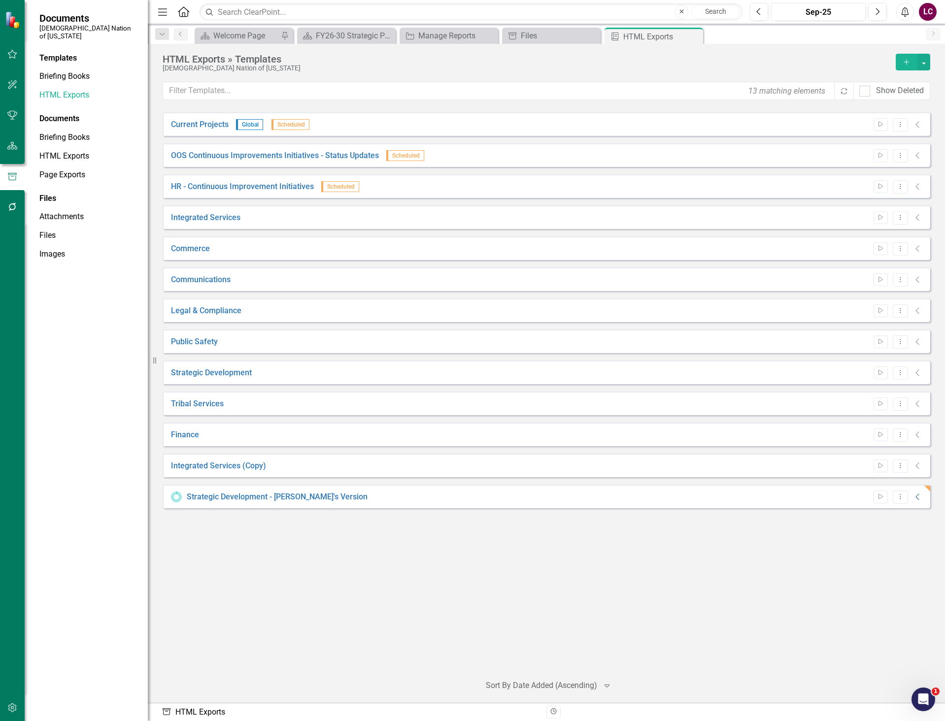
click at [914, 498] on icon "Collapse" at bounding box center [918, 497] width 10 height 8
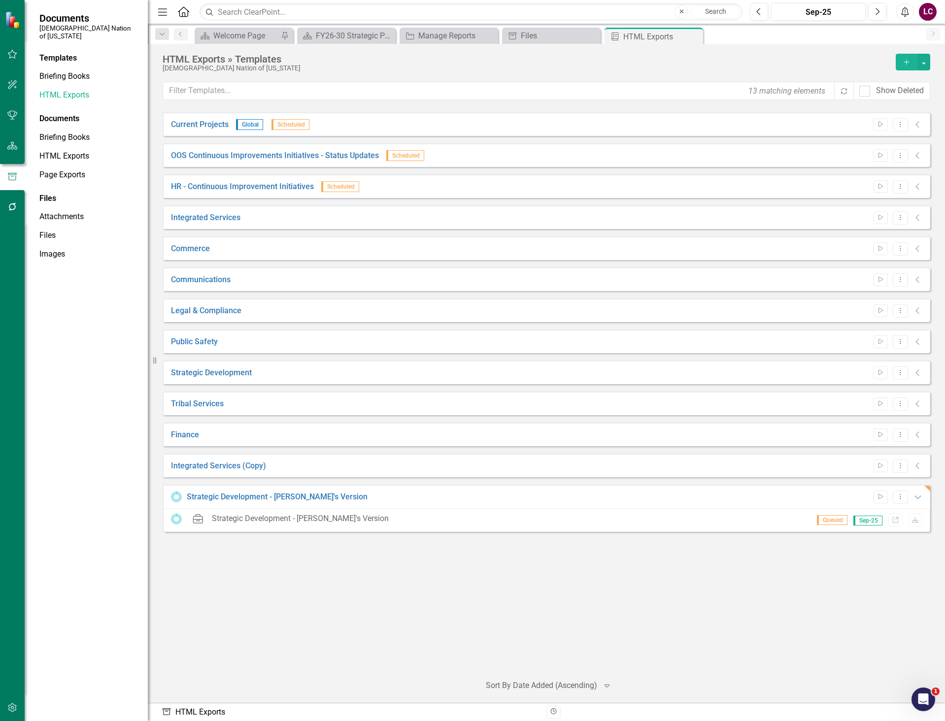
click at [849, 586] on div "Current Projects Global Scheduled Start Dropdown Menu Collapse File In Process …" at bounding box center [546, 389] width 767 height 554
